Goal: Navigation & Orientation: Find specific page/section

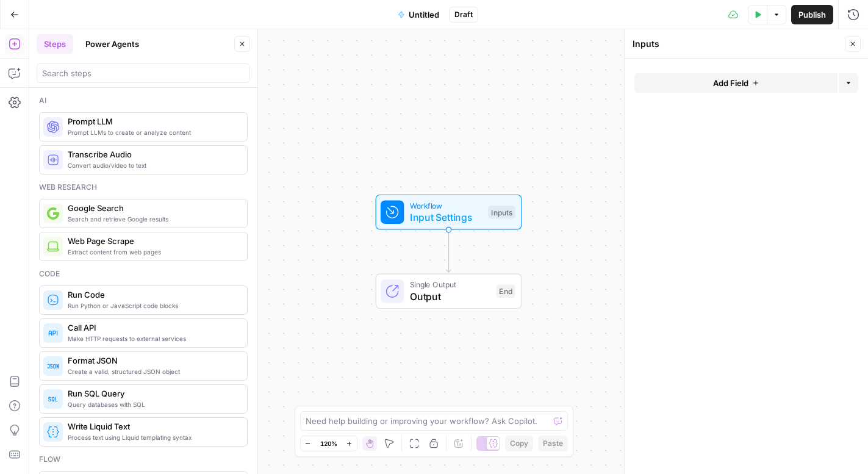
scroll to position [33, 0]
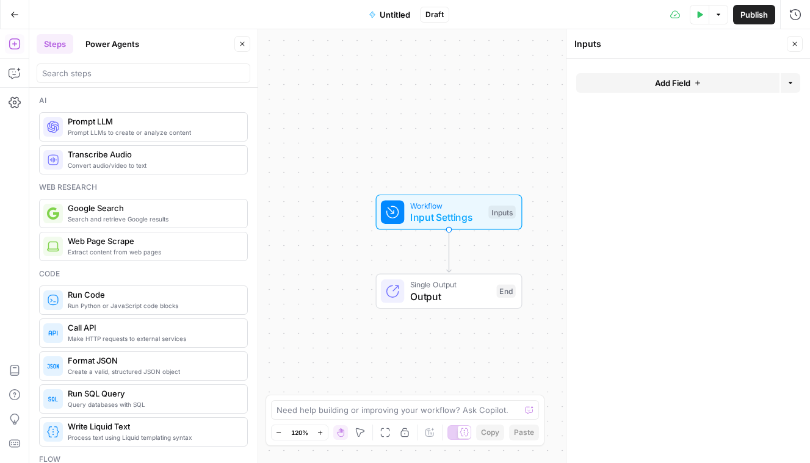
scroll to position [33, 0]
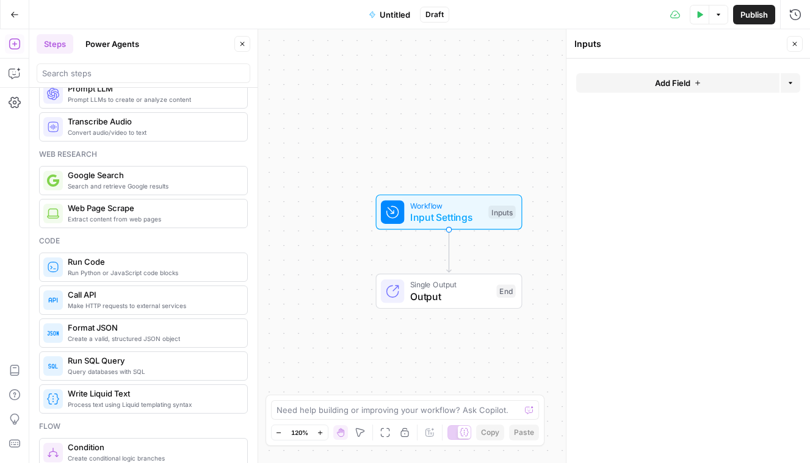
click at [7, 18] on button "Go Back" at bounding box center [15, 15] width 22 height 22
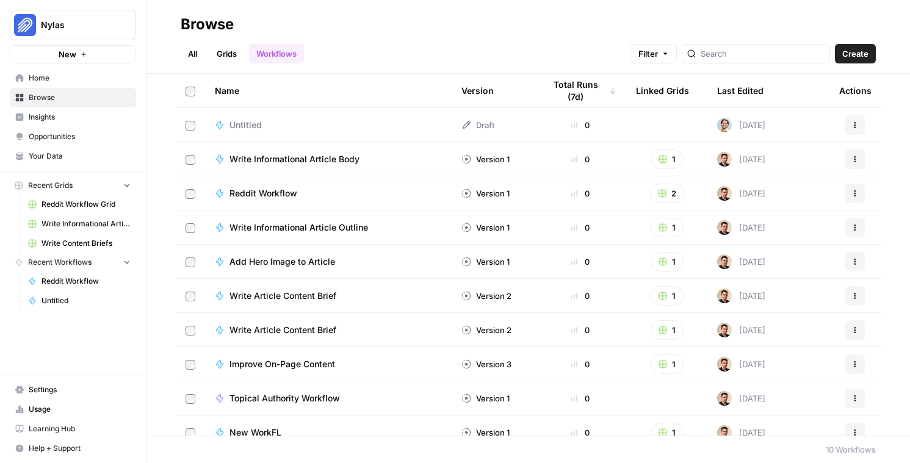
click at [65, 151] on span "Your Data" at bounding box center [80, 156] width 102 height 11
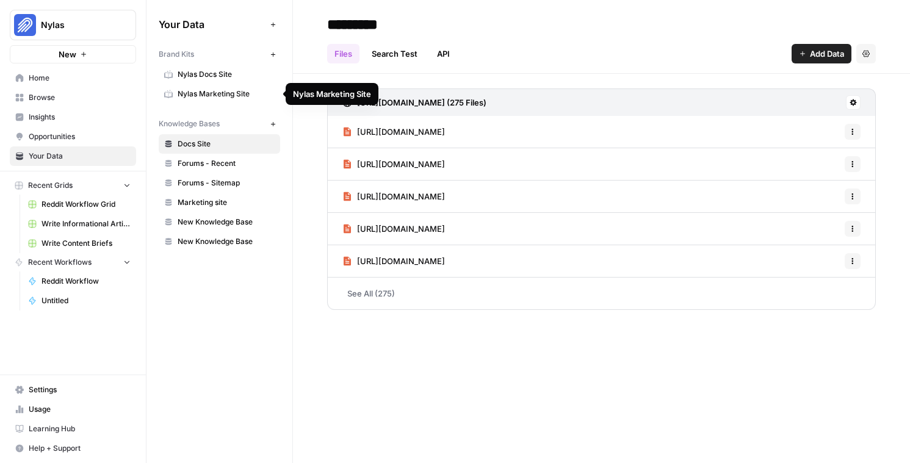
click at [220, 95] on span "Nylas Marketing Site" at bounding box center [226, 93] width 97 height 11
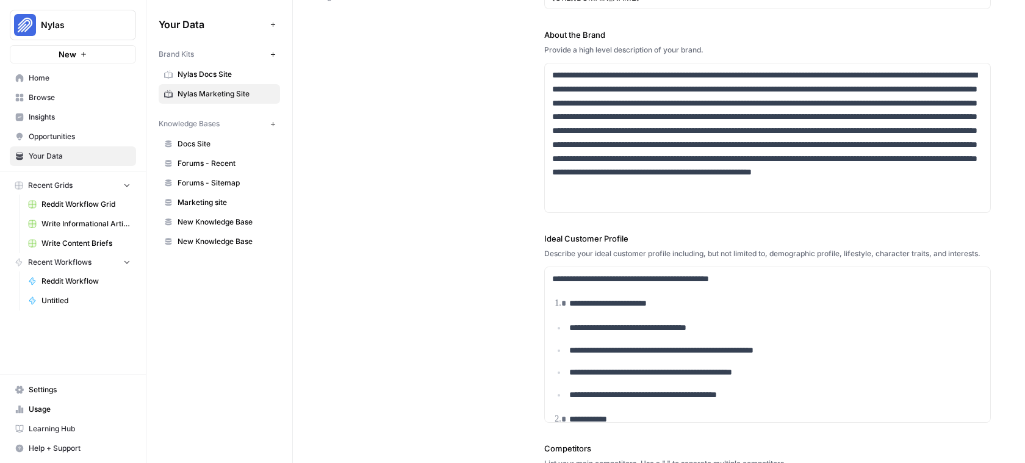
scroll to position [124, 0]
